Goal: Book appointment/travel/reservation: Book appointment/travel/reservation

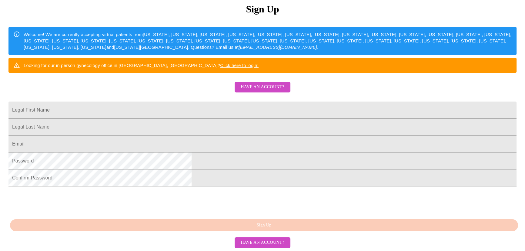
scroll to position [82, 0]
click at [277, 91] on span "Have an account?" at bounding box center [261, 87] width 43 height 8
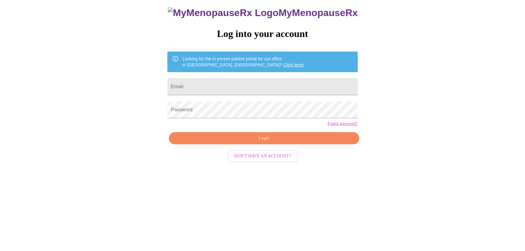
scroll to position [6, 0]
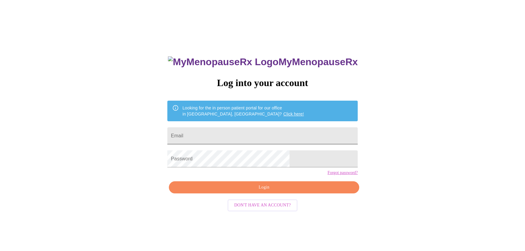
type input "[EMAIL_ADDRESS][DOMAIN_NAME]"
click at [273, 133] on input "[EMAIL_ADDRESS][DOMAIN_NAME]" at bounding box center [262, 135] width 190 height 17
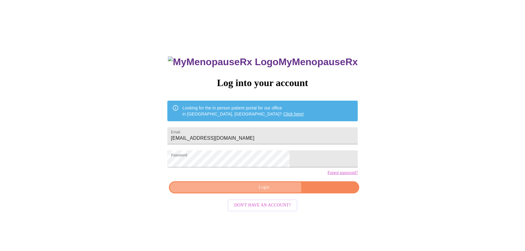
click at [269, 191] on span "Login" at bounding box center [264, 188] width 176 height 8
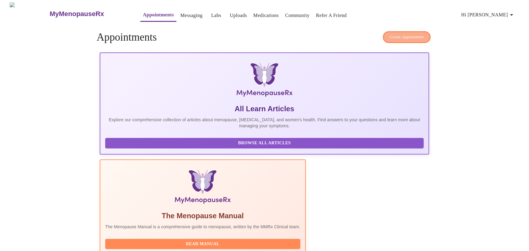
click at [418, 36] on span "Create Appointment" at bounding box center [407, 37] width 34 height 7
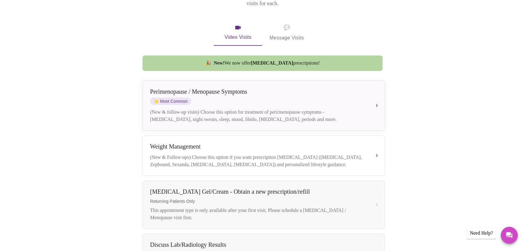
scroll to position [103, 0]
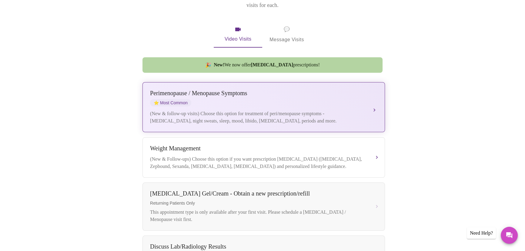
click at [285, 94] on div "[MEDICAL_DATA] / Menopause Symptoms ⭐ Most Common" at bounding box center [257, 98] width 215 height 17
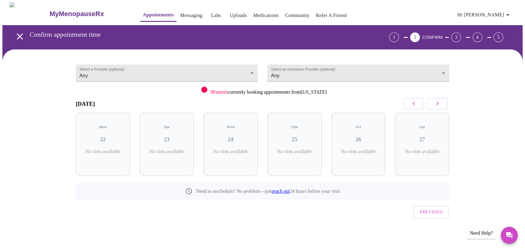
scroll to position [0, 0]
click at [170, 155] on span "( 69 Total)" at bounding box center [171, 157] width 16 height 5
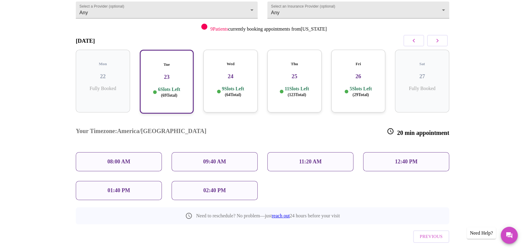
scroll to position [67, 0]
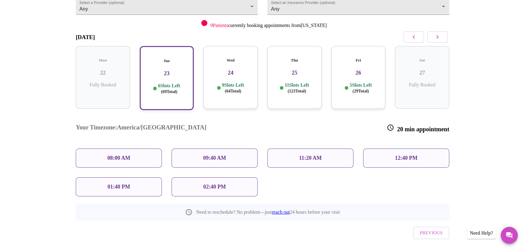
click at [205, 184] on p "02:40 PM" at bounding box center [214, 187] width 22 height 6
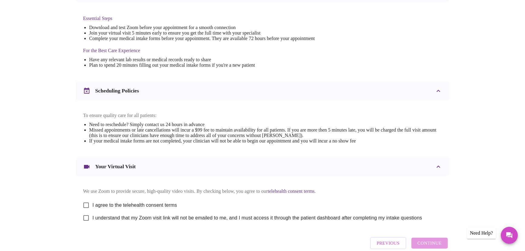
scroll to position [105, 0]
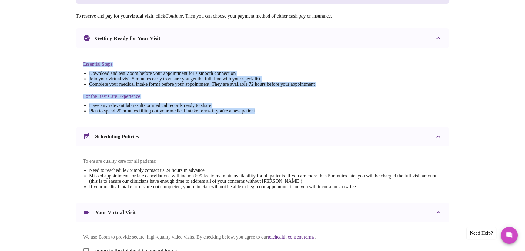
drag, startPoint x: 70, startPoint y: 55, endPoint x: 282, endPoint y: 118, distance: 220.9
click at [282, 118] on div "[DATE] 2:40 pm - 3:00 pm We're excited to help you feel better! Join over 3,000…" at bounding box center [262, 134] width 388 height 357
click at [282, 118] on div "Essential Steps Download and test Zoom before your appointment for a smooth con…" at bounding box center [198, 87] width 231 height 65
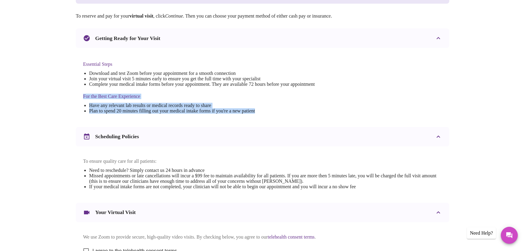
drag, startPoint x: 84, startPoint y: 95, endPoint x: 291, endPoint y: 118, distance: 208.5
click at [291, 118] on div "Essential Steps Download and test Zoom before your appointment for a smooth con…" at bounding box center [198, 87] width 231 height 65
click at [270, 106] on li "Have any relevant lab results or medical records ready to share" at bounding box center [201, 105] width 225 height 5
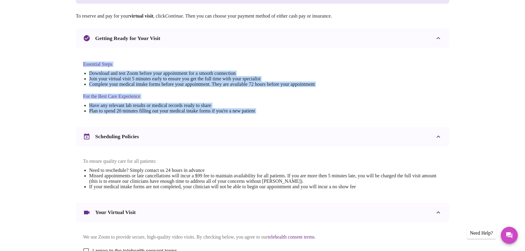
drag, startPoint x: 77, startPoint y: 56, endPoint x: 272, endPoint y: 130, distance: 208.9
click at [272, 130] on div "[DATE] 2:40 pm - 3:00 pm We're excited to help you feel better! Join over 3,000…" at bounding box center [262, 127] width 373 height 342
copy div "Essential Steps Download and test Zoom before your appointment for a smooth con…"
click at [276, 144] on div "Scheduling Policies" at bounding box center [262, 136] width 373 height 19
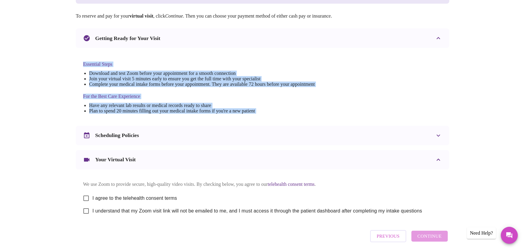
scroll to position [131, 0]
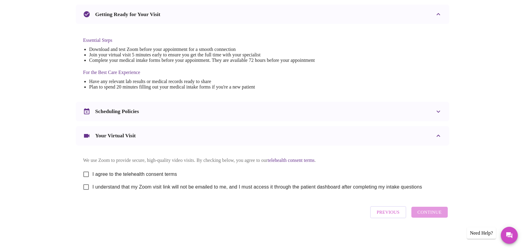
click at [148, 171] on span "I agree to the telehealth consent terms" at bounding box center [134, 174] width 85 height 7
click at [92, 171] on input "I agree to the telehealth consent terms" at bounding box center [86, 174] width 13 height 13
checkbox input "true"
click at [144, 186] on span "I understand that my Zoom visit link will not be emailed to me, and I must acce…" at bounding box center [256, 186] width 329 height 7
click at [92, 186] on input "I understand that my Zoom visit link will not be emailed to me, and I must acce…" at bounding box center [86, 187] width 13 height 13
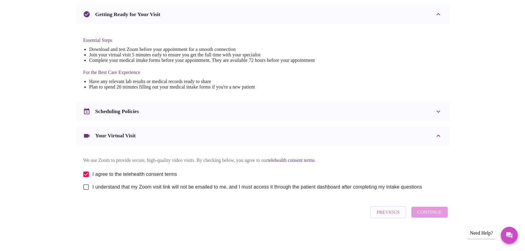
checkbox input "true"
click at [425, 211] on span "Continue" at bounding box center [429, 212] width 24 height 8
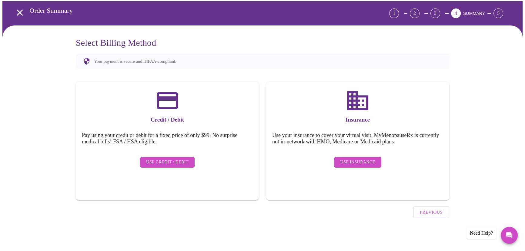
scroll to position [7, 0]
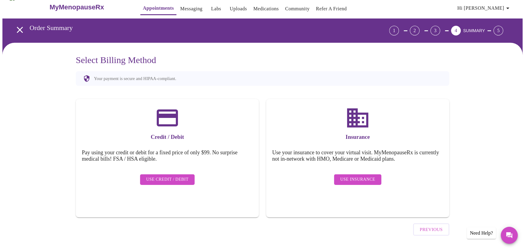
click at [365, 176] on span "Use Insurance" at bounding box center [357, 180] width 35 height 8
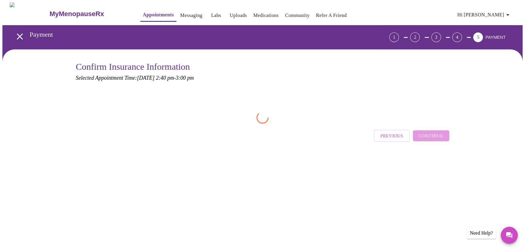
scroll to position [0, 0]
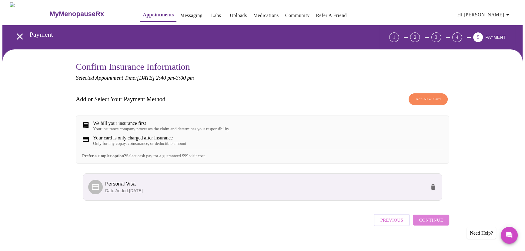
click at [439, 224] on span "Continue" at bounding box center [431, 220] width 24 height 8
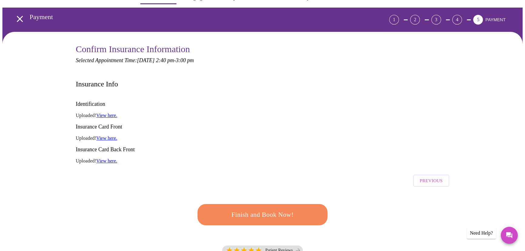
scroll to position [27, 0]
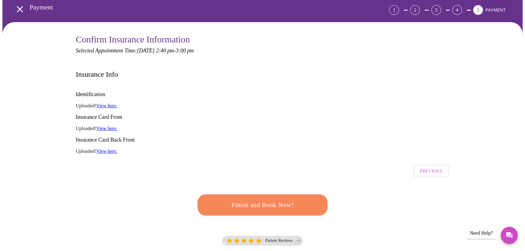
click at [291, 194] on button "Finish and Book Now!" at bounding box center [262, 204] width 130 height 21
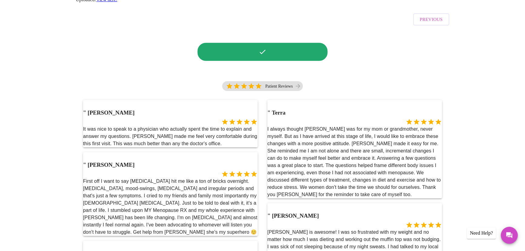
scroll to position [193, 0]
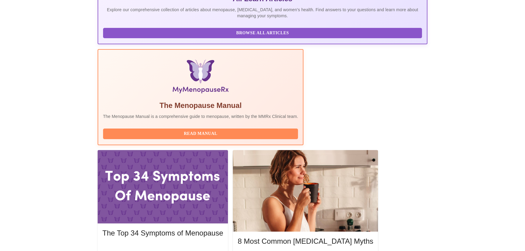
scroll to position [148, 0]
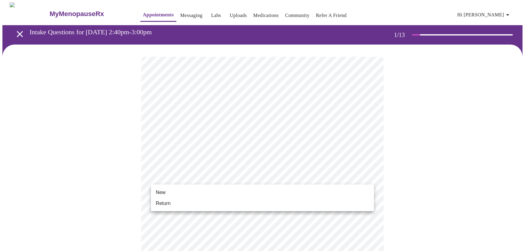
click at [248, 190] on li "New" at bounding box center [262, 192] width 223 height 11
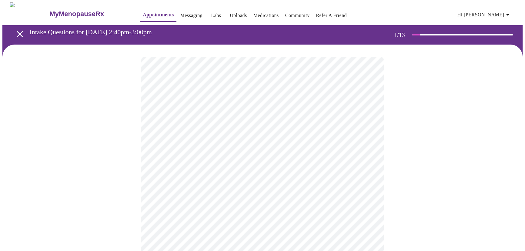
click at [247, 124] on body "MyMenopauseRx Appointments Messaging Labs Uploads Medications Community Refer a…" at bounding box center [262, 184] width 520 height 364
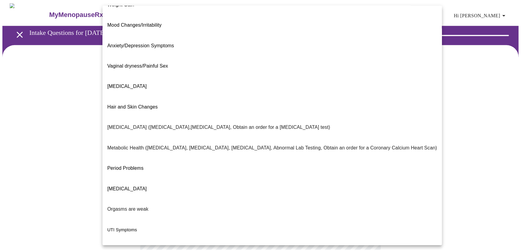
scroll to position [63, 0]
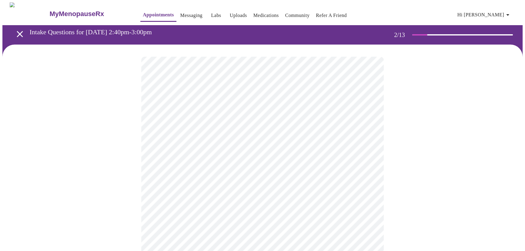
click at [238, 183] on body "MyMenopauseRx Appointments Messaging Labs Uploads Medications Community Refer a…" at bounding box center [262, 182] width 520 height 360
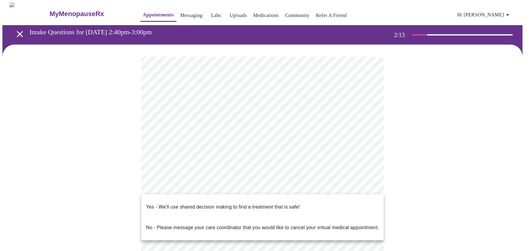
click at [241, 203] on p "Yes - We'll use shared decision making to find a treatment that is safe!" at bounding box center [223, 206] width 154 height 7
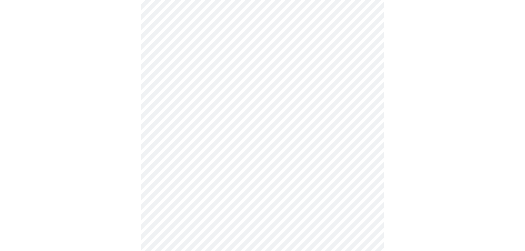
scroll to position [0, 0]
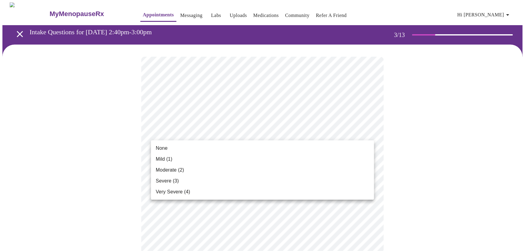
click at [242, 154] on li "Mild (1)" at bounding box center [262, 159] width 223 height 11
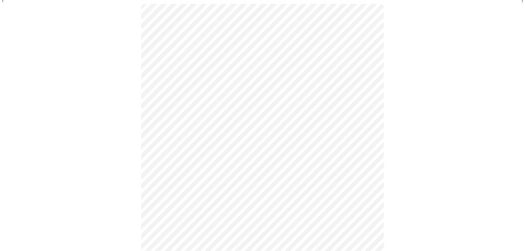
scroll to position [55, 0]
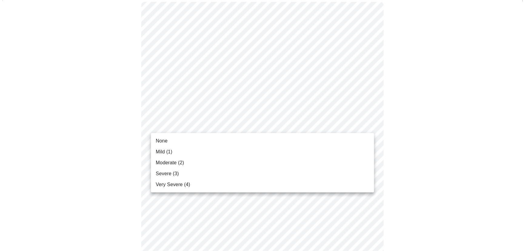
click at [191, 150] on li "Mild (1)" at bounding box center [262, 151] width 223 height 11
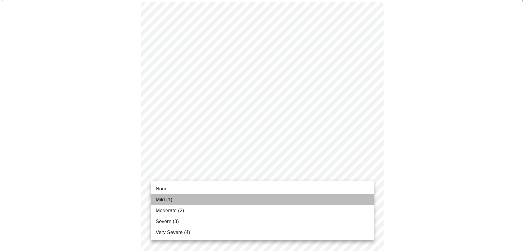
click at [176, 198] on li "Mild (1)" at bounding box center [262, 199] width 223 height 11
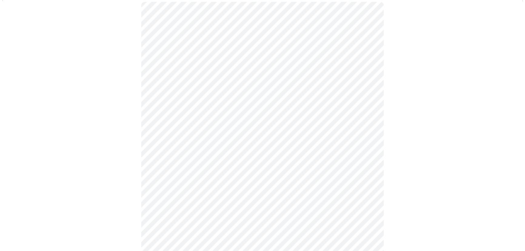
click at [230, 134] on body "MyMenopauseRx Appointments Messaging Labs Uploads Medications Community Refer a…" at bounding box center [264, 255] width 524 height 780
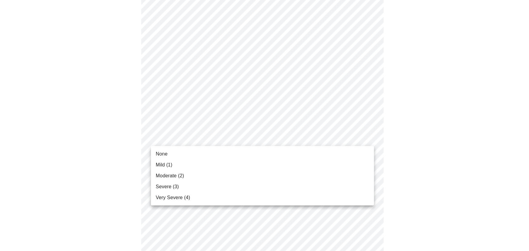
click at [228, 161] on li "Mild (1)" at bounding box center [262, 164] width 223 height 11
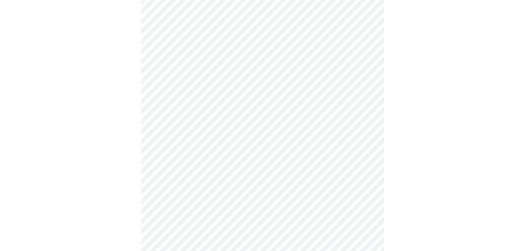
click at [301, 123] on body "MyMenopauseRx Appointments Messaging Labs Uploads Medications Community Refer a…" at bounding box center [262, 195] width 520 height 771
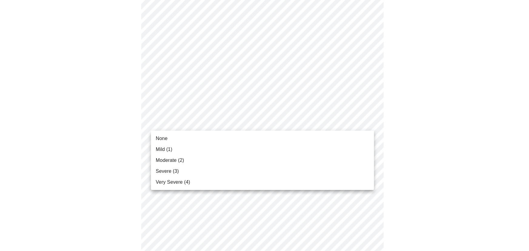
click at [237, 138] on li "None" at bounding box center [262, 138] width 223 height 11
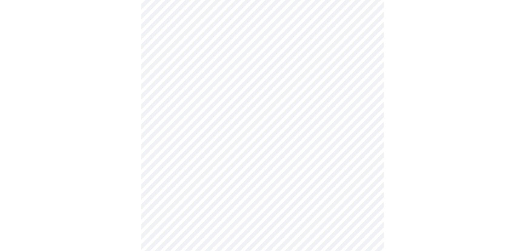
click at [422, 152] on div at bounding box center [262, 212] width 520 height 721
click at [280, 127] on body "MyMenopauseRx Appointments Messaging Labs Uploads Medications Community Refer a…" at bounding box center [262, 163] width 520 height 763
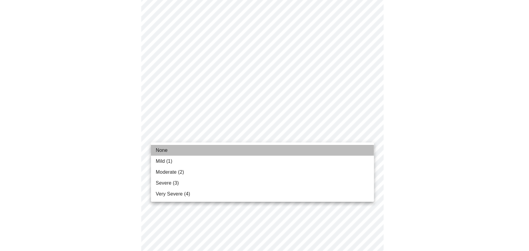
click at [259, 150] on li "None" at bounding box center [262, 150] width 223 height 11
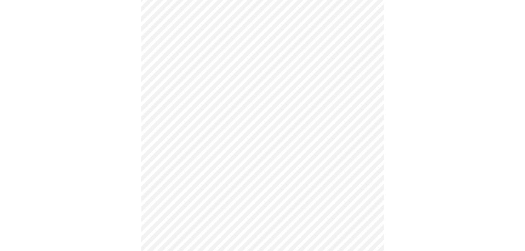
click at [437, 147] on div at bounding box center [262, 180] width 520 height 712
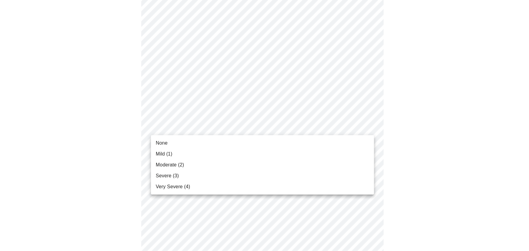
click at [267, 126] on body "MyMenopauseRx Appointments Messaging Labs Uploads Medications Community Refer a…" at bounding box center [264, 104] width 524 height 754
click at [262, 141] on li "None" at bounding box center [262, 143] width 223 height 11
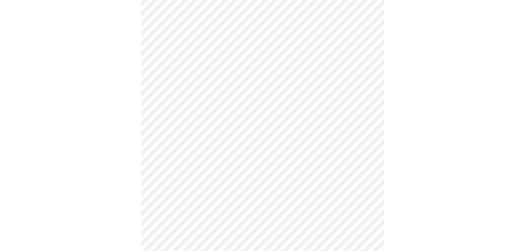
click at [461, 142] on div at bounding box center [262, 121] width 520 height 704
click at [310, 122] on body "MyMenopauseRx Appointments Messaging Labs Uploads Medications Community Refer a…" at bounding box center [262, 45] width 520 height 746
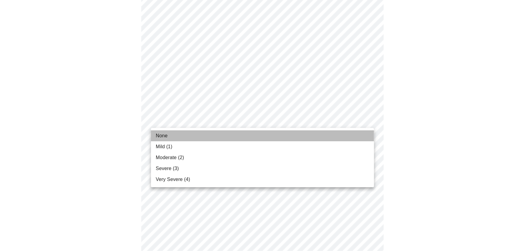
click at [300, 135] on li "None" at bounding box center [262, 135] width 223 height 11
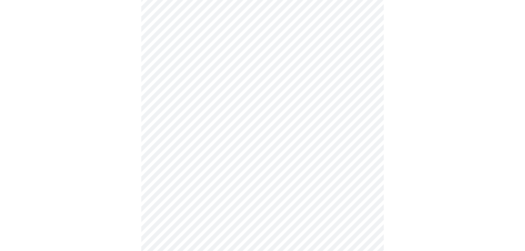
click at [467, 136] on div at bounding box center [262, 62] width 520 height 696
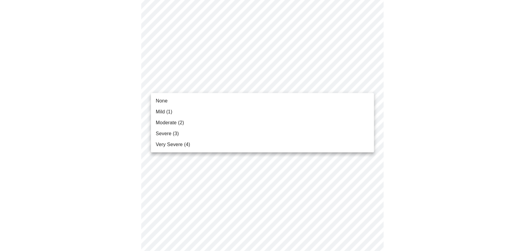
click at [260, 101] on li "None" at bounding box center [262, 100] width 223 height 11
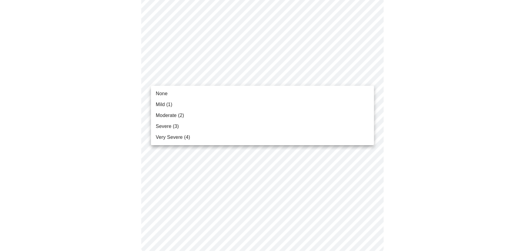
click at [260, 103] on li "Mild (1)" at bounding box center [262, 104] width 223 height 11
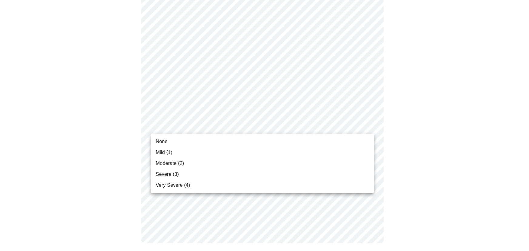
click at [266, 154] on li "Mild (1)" at bounding box center [262, 152] width 223 height 11
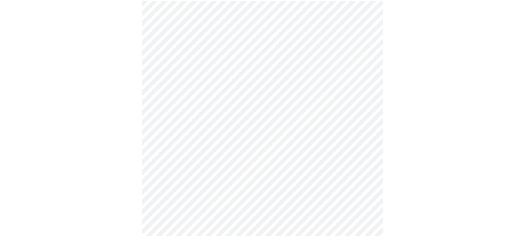
scroll to position [461, 0]
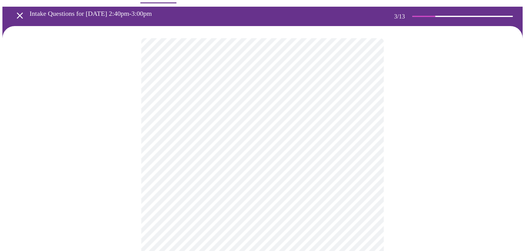
scroll to position [0, 0]
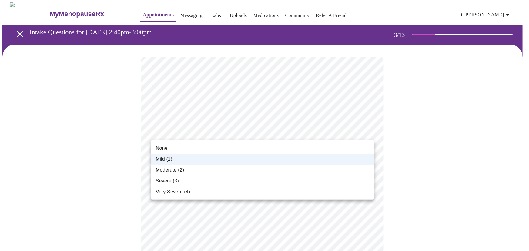
click at [239, 171] on li "Moderate (2)" at bounding box center [262, 169] width 223 height 11
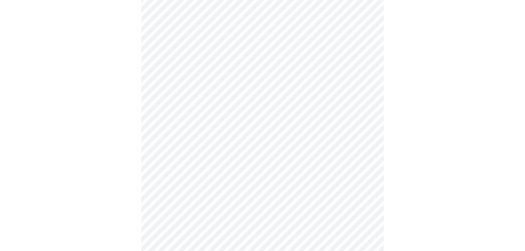
scroll to position [275, 0]
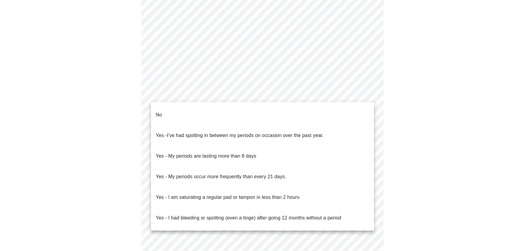
click at [283, 95] on body "MyMenopauseRx Appointments Messaging Labs Uploads Medications Community Refer a…" at bounding box center [264, 25] width 524 height 597
drag, startPoint x: 283, startPoint y: 95, endPoint x: 103, endPoint y: 90, distance: 180.0
click at [103, 90] on div at bounding box center [264, 125] width 529 height 251
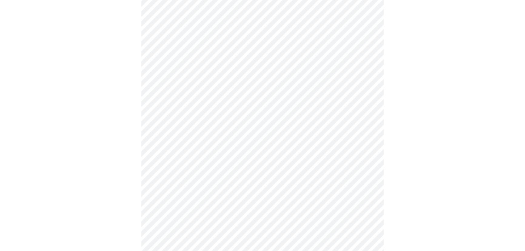
click at [204, 91] on body "MyMenopauseRx Appointments Messaging Labs Uploads Medications Community Refer a…" at bounding box center [262, 25] width 520 height 597
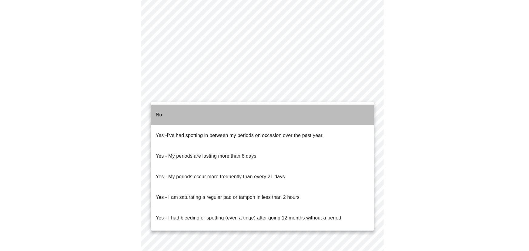
click at [201, 117] on li "No" at bounding box center [262, 114] width 223 height 21
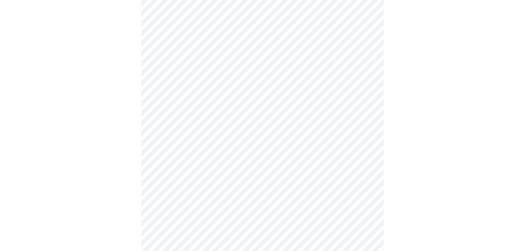
click at [197, 141] on body "MyMenopauseRx Appointments Messaging Labs Uploads Medications Community Refer a…" at bounding box center [262, 24] width 520 height 594
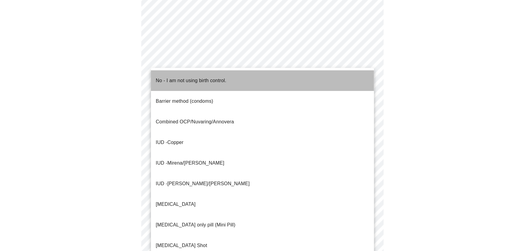
click at [200, 77] on p "No - I am not using birth control." at bounding box center [191, 80] width 71 height 7
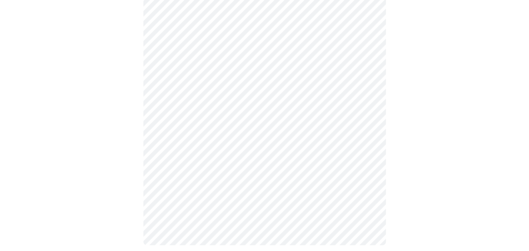
scroll to position [339, 0]
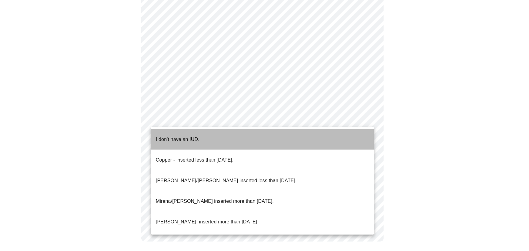
click at [204, 133] on li "I don't have an IUD." at bounding box center [262, 139] width 223 height 21
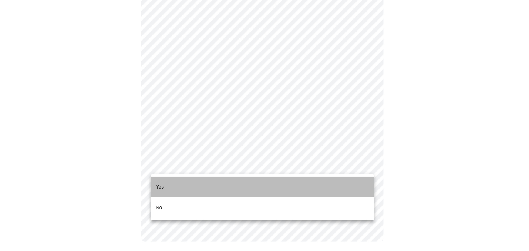
click at [190, 179] on li "Yes" at bounding box center [262, 187] width 223 height 21
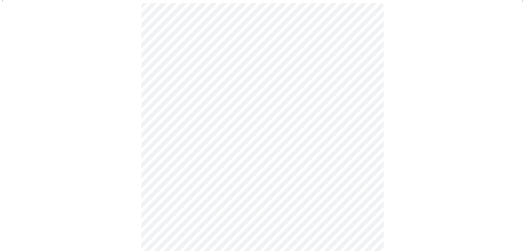
scroll to position [55, 0]
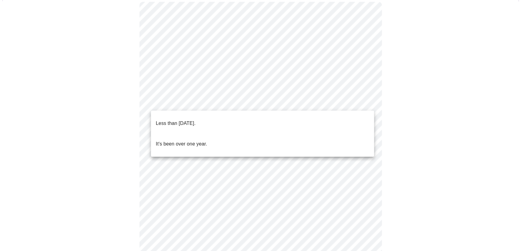
click at [254, 98] on body "MyMenopauseRx Appointments Messaging Labs Uploads Medications Community Refer a…" at bounding box center [262, 193] width 520 height 490
click at [252, 116] on li "Less than [DATE]." at bounding box center [262, 123] width 223 height 21
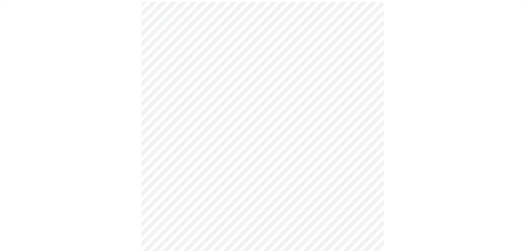
click at [429, 130] on div at bounding box center [262, 212] width 520 height 445
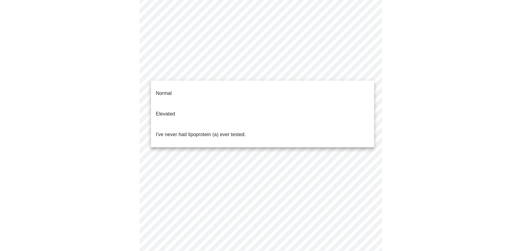
click at [311, 70] on body "MyMenopauseRx Appointments Messaging Labs Uploads Medications Community Refer a…" at bounding box center [262, 108] width 520 height 487
click at [307, 90] on li "Normal" at bounding box center [262, 93] width 223 height 21
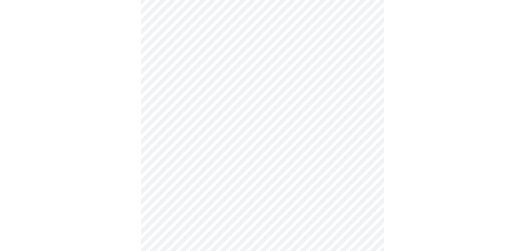
click at [399, 131] on div at bounding box center [262, 121] width 520 height 428
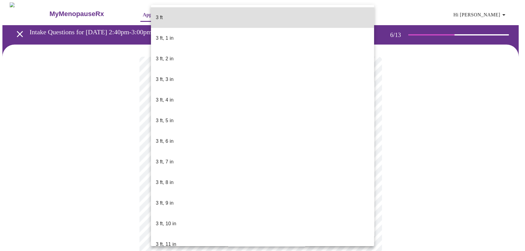
click at [239, 176] on body "MyMenopauseRx Appointments Messaging Labs Uploads Medications Community Refer a…" at bounding box center [262, 163] width 520 height 323
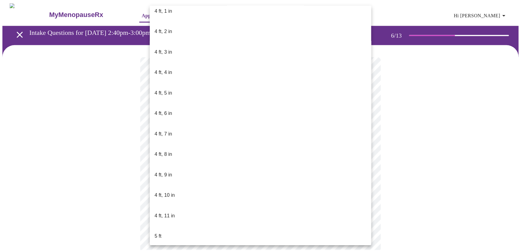
scroll to position [275, 0]
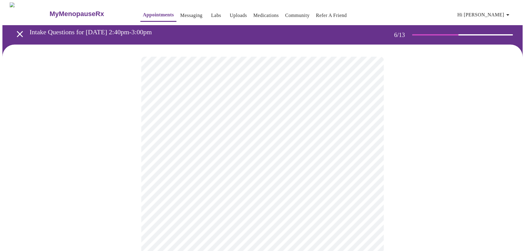
click at [408, 166] on div at bounding box center [262, 183] width 520 height 277
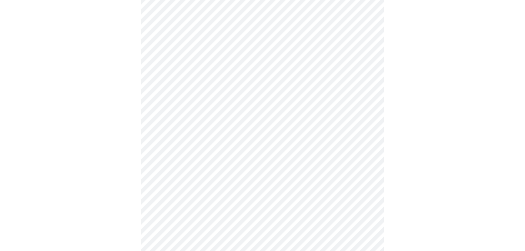
scroll to position [1597, 0]
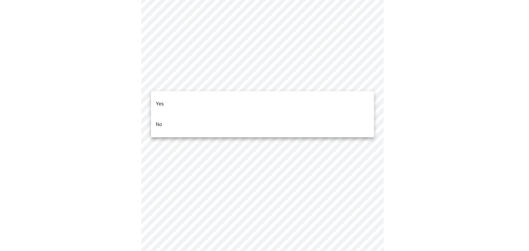
click at [226, 114] on li "No" at bounding box center [262, 124] width 223 height 21
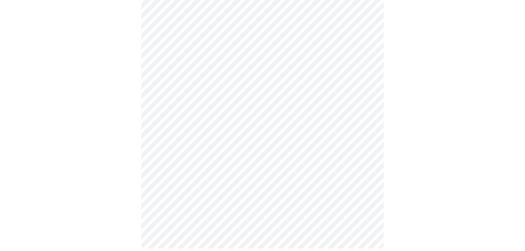
scroll to position [1646, 0]
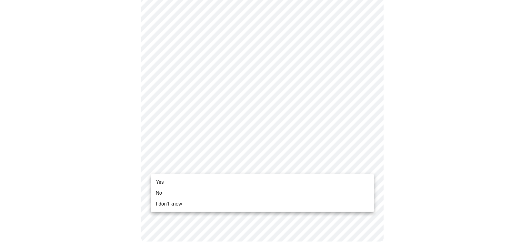
click at [253, 181] on li "Yes" at bounding box center [262, 182] width 223 height 11
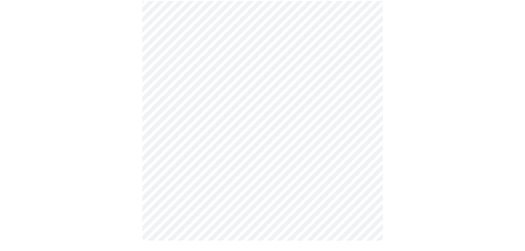
scroll to position [331, 0]
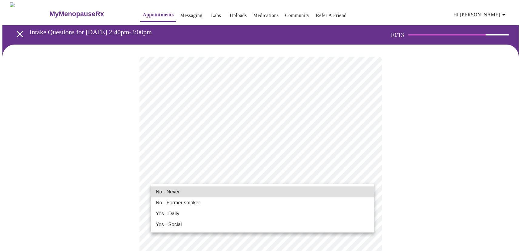
click at [265, 191] on li "No - Never" at bounding box center [262, 191] width 223 height 11
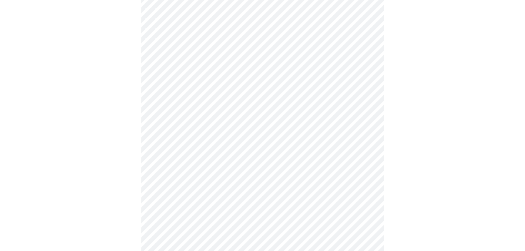
scroll to position [523, 0]
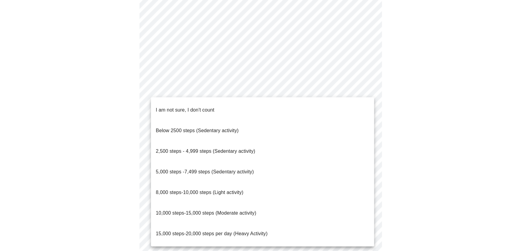
click at [235, 169] on span "5,000 steps -7,499 steps (Sedentary activity)" at bounding box center [205, 171] width 98 height 5
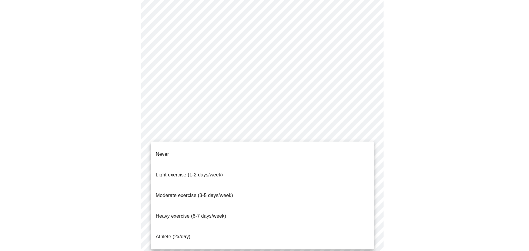
click at [215, 193] on span "Moderate exercise (3-5 days/week)" at bounding box center [194, 195] width 77 height 5
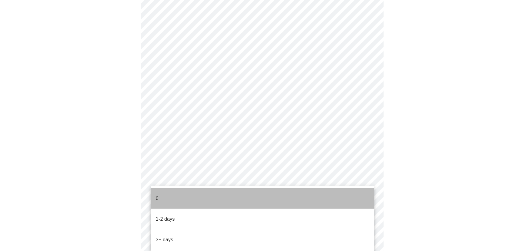
click at [221, 196] on li "0" at bounding box center [262, 198] width 223 height 21
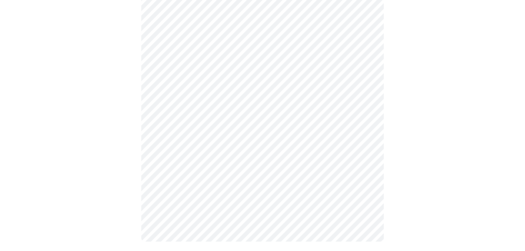
scroll to position [0, 0]
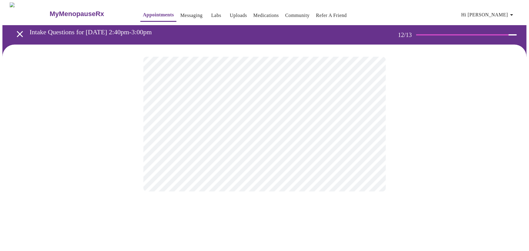
click at [222, 122] on body "MyMenopauseRx Appointments Messaging Labs Uploads Medications Community Refer a…" at bounding box center [264, 102] width 524 height 201
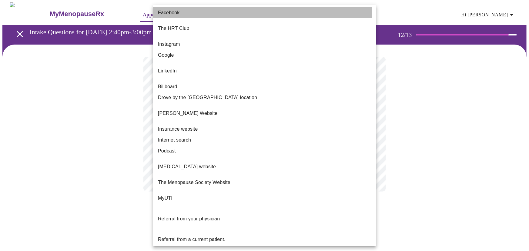
click at [175, 14] on span "Facebook" at bounding box center [169, 12] width 22 height 7
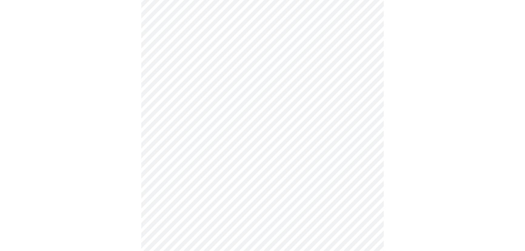
scroll to position [138, 0]
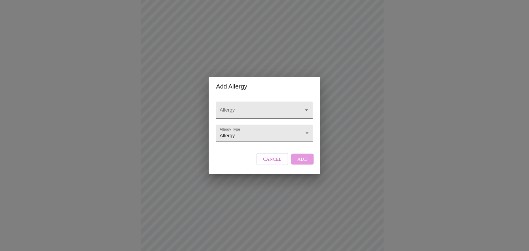
click at [250, 107] on input "Allergy" at bounding box center [255, 112] width 75 height 11
click at [340, 106] on div "Add Allergy Allergy Allergy Type Allergy Allergy Cancel Add" at bounding box center [264, 125] width 529 height 251
click at [277, 134] on body "MyMenopauseRx Appointments Messaging Labs Uploads Medications Community Refer a…" at bounding box center [264, 92] width 524 height 455
click at [276, 133] on li "Allergy" at bounding box center [264, 133] width 95 height 11
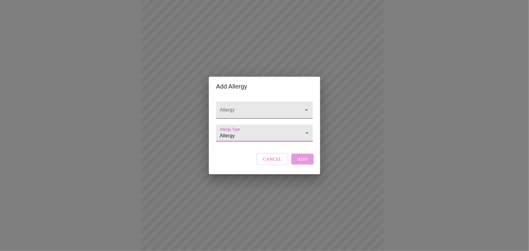
click at [264, 107] on input "Allergy" at bounding box center [255, 112] width 75 height 11
click at [250, 117] on div "Allergy Allergy Type Allergy Allergy" at bounding box center [264, 120] width 101 height 48
click at [244, 134] on body "MyMenopauseRx Appointments Messaging Labs Uploads Medications Community Refer a…" at bounding box center [264, 92] width 524 height 455
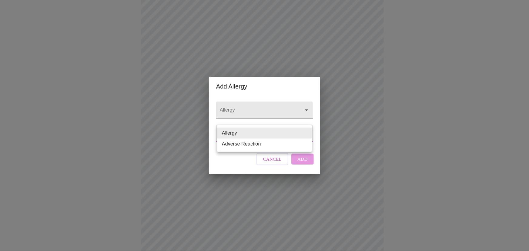
click at [242, 143] on li "Adverse Reaction" at bounding box center [264, 143] width 95 height 11
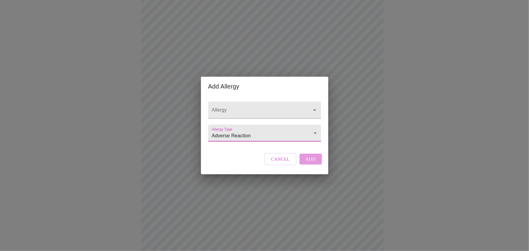
click at [252, 133] on body "MyMenopauseRx Appointments Messaging Labs Uploads Medications Community Refer a…" at bounding box center [264, 92] width 524 height 455
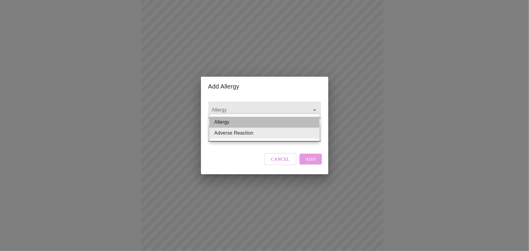
click at [250, 121] on li "Allergy" at bounding box center [264, 122] width 110 height 11
type input "Allergy"
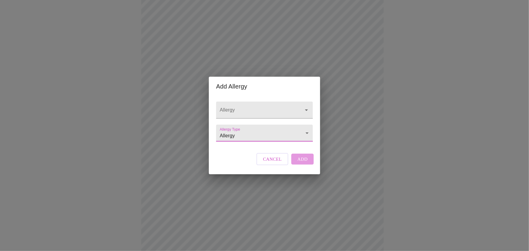
click at [401, 127] on div "Add Allergy Allergy Allergy Type Allergy Allergy Cancel Add" at bounding box center [264, 125] width 529 height 251
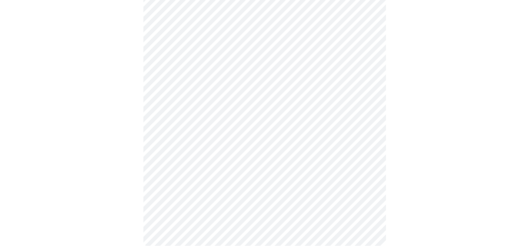
scroll to position [204, 0]
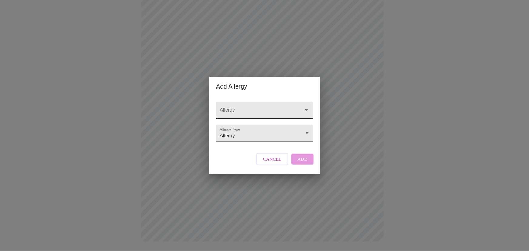
click at [245, 108] on input "Allergy" at bounding box center [255, 112] width 75 height 11
click at [274, 98] on form "Allergy [MEDICAL_DATA]" at bounding box center [264, 109] width 97 height 23
type input "[MEDICAL_DATA]"
click at [288, 139] on body "MyMenopauseRx Appointments Messaging Labs Uploads Medications Community Refer a…" at bounding box center [264, 25] width 524 height 455
click at [255, 101] on div at bounding box center [264, 125] width 529 height 251
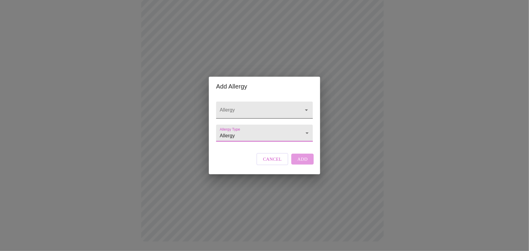
click at [258, 107] on input "Allergy" at bounding box center [255, 112] width 75 height 11
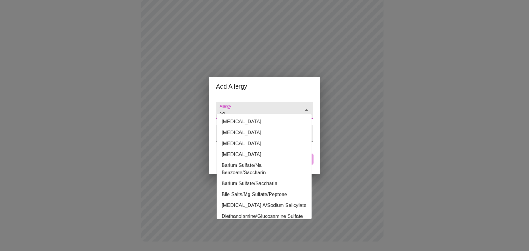
type input "s"
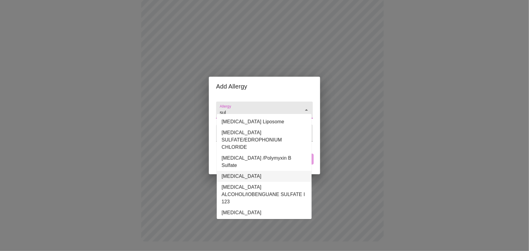
click at [245, 171] on li "[MEDICAL_DATA]" at bounding box center [264, 176] width 95 height 11
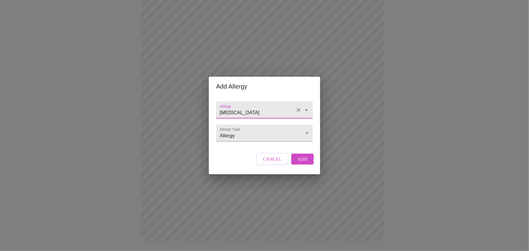
type input "[MEDICAL_DATA]"
click at [306, 163] on span "Add" at bounding box center [302, 159] width 10 height 8
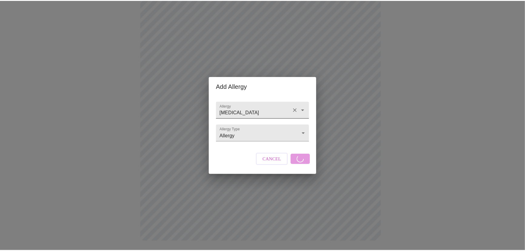
scroll to position [192, 0]
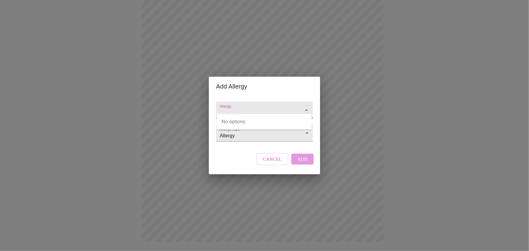
click at [243, 107] on input "Allergy" at bounding box center [255, 112] width 75 height 11
type input "b"
click at [250, 98] on form "Allergy s" at bounding box center [264, 109] width 97 height 23
type input "s"
drag, startPoint x: 252, startPoint y: 89, endPoint x: 253, endPoint y: 86, distance: 3.2
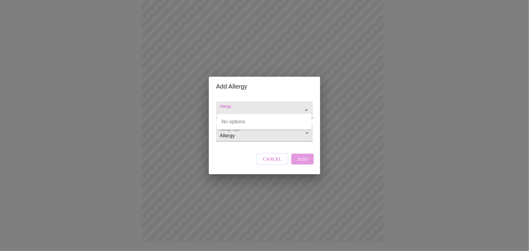
click at [253, 86] on div "Add Allergy Allergy Allergy Type Allergy Allergy Cancel Add" at bounding box center [264, 126] width 111 height 98
click at [308, 106] on icon "Open" at bounding box center [306, 109] width 7 height 7
click at [254, 107] on input "Allergy" at bounding box center [255, 112] width 75 height 11
click at [254, 107] on input "s" at bounding box center [255, 112] width 75 height 11
type input "s"
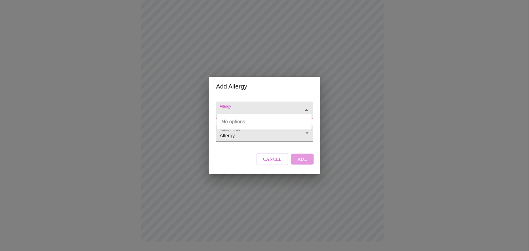
click at [162, 53] on div "Add Allergy Allergy Allergy Type Allergy Allergy Cancel Add" at bounding box center [264, 125] width 529 height 251
click at [262, 107] on input "Allergy" at bounding box center [255, 112] width 75 height 11
click at [265, 138] on body "MyMenopauseRx Appointments Messaging Labs Uploads Medications Community Refer a…" at bounding box center [264, 32] width 524 height 443
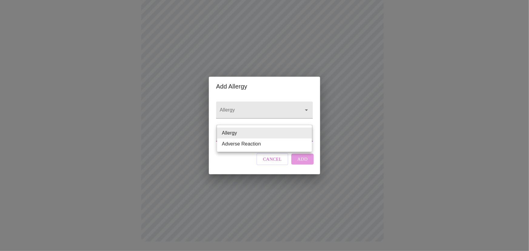
click at [264, 148] on li "Adverse Reaction" at bounding box center [264, 143] width 95 height 11
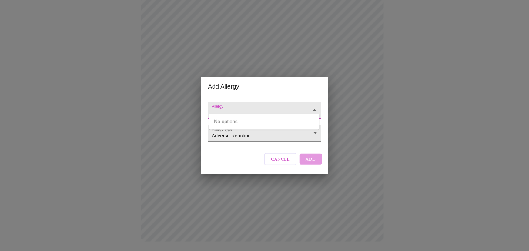
click at [263, 107] on input "Allergy" at bounding box center [256, 112] width 91 height 11
click at [263, 138] on body "MyMenopauseRx Appointments Messaging Labs Uploads Medications Community Refer a…" at bounding box center [264, 32] width 524 height 443
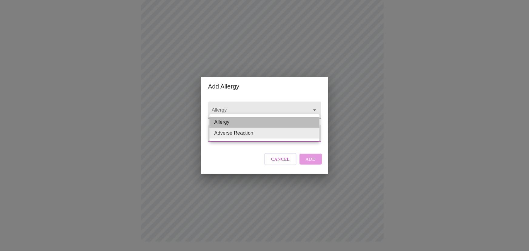
click at [265, 121] on li "Allergy" at bounding box center [264, 122] width 110 height 11
type input "Allergy"
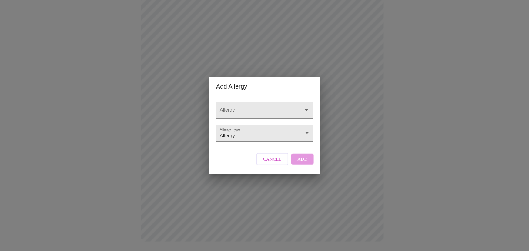
click at [169, 72] on div "Add Allergy Allergy Allergy Type Allergy Allergy Cancel Add" at bounding box center [264, 125] width 529 height 251
click at [248, 107] on input "Allergy" at bounding box center [255, 112] width 75 height 11
type input "p"
type input "sulf"
click at [277, 161] on span "Cancel" at bounding box center [272, 159] width 19 height 8
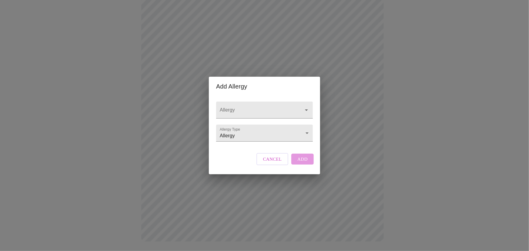
click at [304, 164] on div "Cancel Add" at bounding box center [285, 159] width 60 height 18
click at [297, 136] on body "MyMenopauseRx Appointments Messaging Labs Uploads Medications Community Refer a…" at bounding box center [264, 32] width 524 height 443
click at [298, 136] on li "Allergy" at bounding box center [264, 133] width 95 height 11
click at [268, 101] on div at bounding box center [264, 109] width 97 height 17
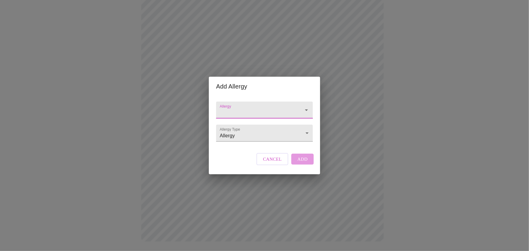
click at [295, 106] on div at bounding box center [302, 110] width 16 height 8
click at [306, 106] on icon "Open" at bounding box center [306, 109] width 7 height 7
click at [306, 106] on icon "Close" at bounding box center [306, 109] width 7 height 7
click at [306, 106] on icon "Open" at bounding box center [306, 109] width 7 height 7
click at [258, 107] on input "Allergy" at bounding box center [255, 112] width 75 height 11
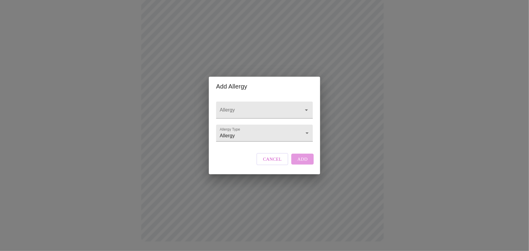
click at [410, 103] on div "Add Allergy Allergy Allergy Type Allergy Allergy Cancel Add" at bounding box center [264, 125] width 529 height 251
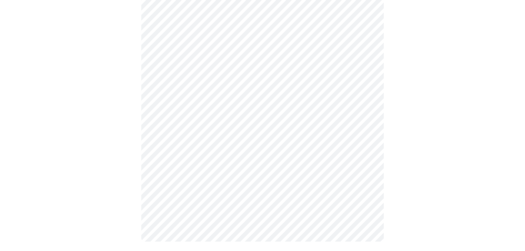
scroll to position [0, 0]
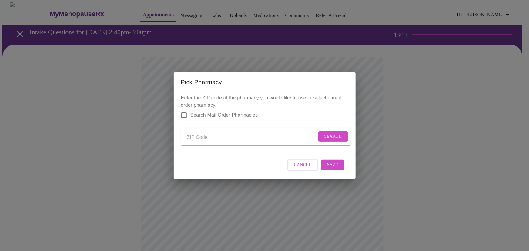
click at [203, 135] on input "Send a message to your care team" at bounding box center [252, 138] width 130 height 10
type input "60510"
click at [329, 134] on span "Search" at bounding box center [333, 137] width 18 height 8
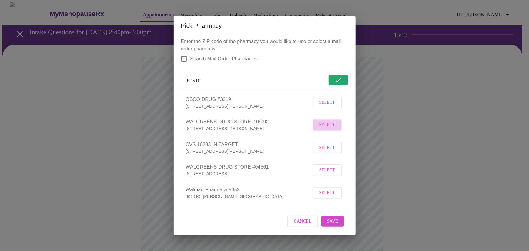
click at [327, 126] on span "Select" at bounding box center [327, 125] width 16 height 8
click at [330, 223] on span "Save" at bounding box center [332, 221] width 11 height 8
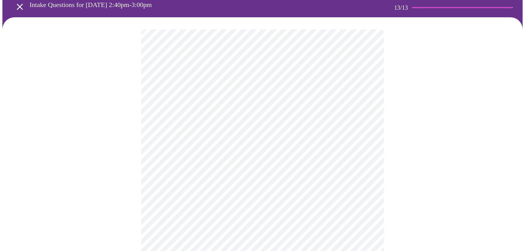
scroll to position [55, 0]
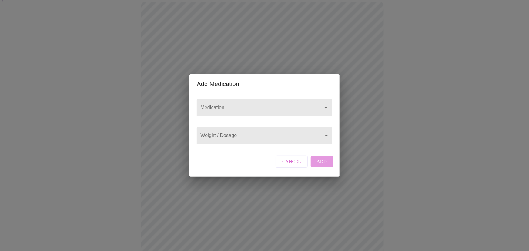
click at [243, 105] on input "Medication" at bounding box center [255, 110] width 113 height 11
click at [257, 135] on body "MyMenopauseRx Appointments Messaging Labs Uploads Medications Community Refer a…" at bounding box center [264, 169] width 524 height 443
click at [254, 101] on div at bounding box center [264, 125] width 529 height 251
click at [256, 105] on input "Medication" at bounding box center [255, 110] width 113 height 11
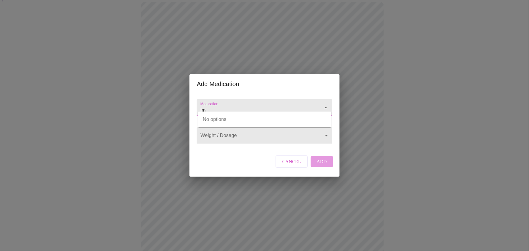
type input "i"
type input "s"
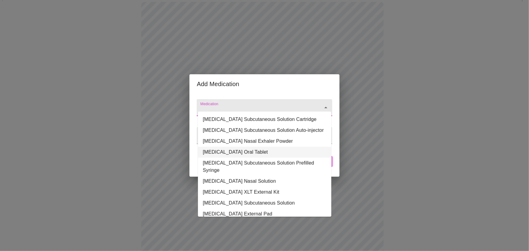
click at [257, 157] on li "[MEDICAL_DATA] Oral Tablet" at bounding box center [264, 152] width 133 height 11
type input "[MEDICAL_DATA] Oral Tablet"
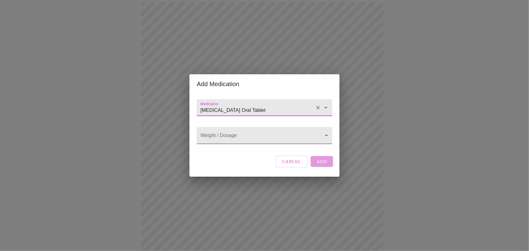
click at [251, 139] on body "MyMenopauseRx Appointments Messaging Labs Uploads Medications Community Refer a…" at bounding box center [264, 169] width 524 height 443
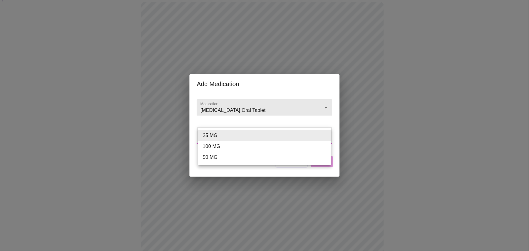
click at [251, 145] on li "100 MG" at bounding box center [264, 146] width 133 height 11
click at [257, 137] on body "MyMenopauseRx Appointments Messaging Labs Uploads Medications Community Refer a…" at bounding box center [264, 169] width 524 height 443
click at [251, 148] on li "50 MG" at bounding box center [264, 146] width 133 height 11
type input "50 MG"
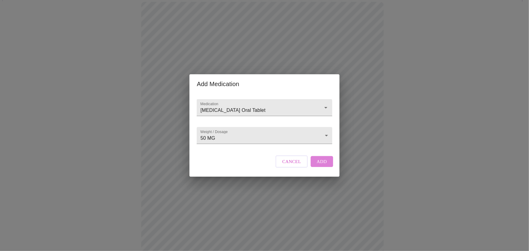
click at [323, 165] on span "Add" at bounding box center [322, 161] width 10 height 8
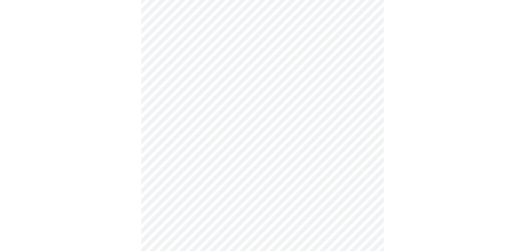
scroll to position [138, 0]
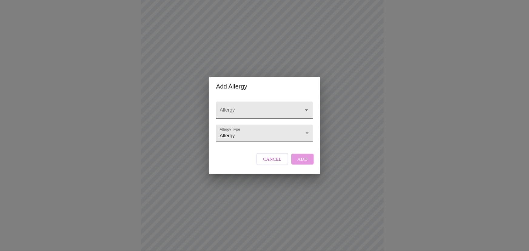
click at [260, 107] on input "Allergy" at bounding box center [255, 112] width 75 height 11
type input "b"
click at [268, 163] on span "Cancel" at bounding box center [272, 159] width 19 height 8
click at [242, 107] on input "Allergy" at bounding box center [255, 112] width 75 height 11
click at [253, 107] on input "Allergy" at bounding box center [255, 112] width 75 height 11
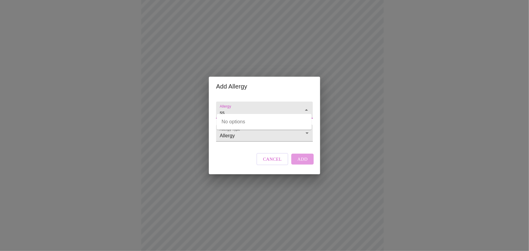
type input "s"
click at [276, 163] on span "Cancel" at bounding box center [272, 159] width 19 height 8
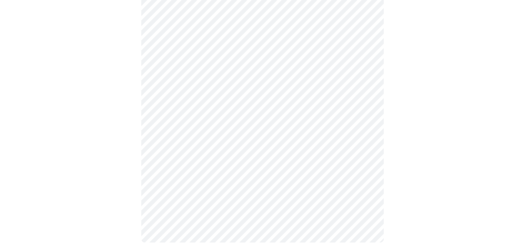
scroll to position [217, 0]
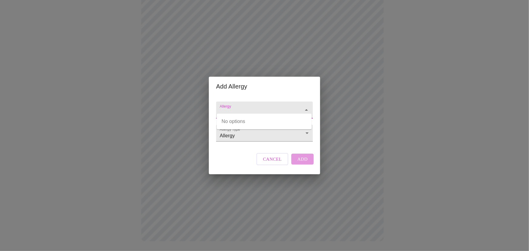
click at [262, 107] on input "Allergy" at bounding box center [255, 112] width 75 height 11
click at [357, 93] on div "Add Allergy Allergy Allergy Type Allergy Allergy Cancel Add" at bounding box center [264, 125] width 529 height 251
